Goal: Navigation & Orientation: Find specific page/section

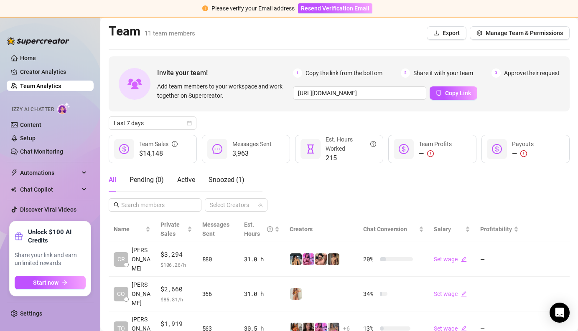
scroll to position [167, 0]
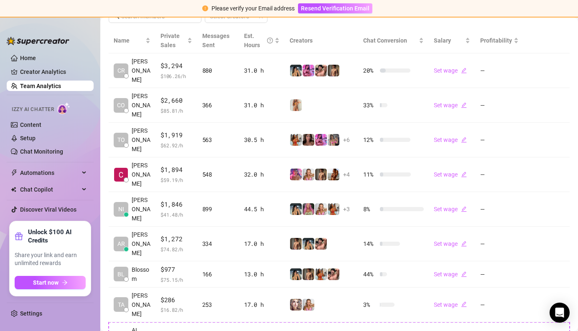
scroll to position [180, 0]
